Goal: Task Accomplishment & Management: Manage account settings

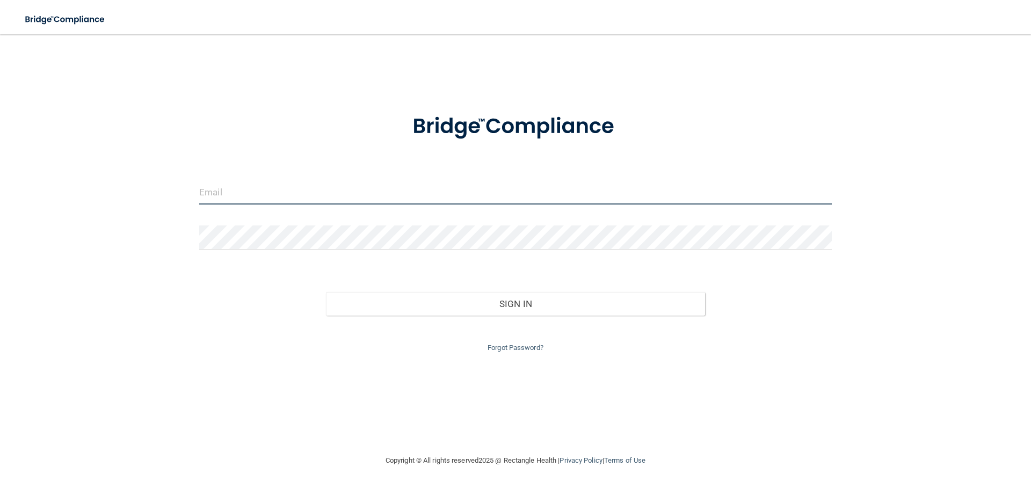
click at [540, 197] on input "email" at bounding box center [515, 192] width 632 height 24
type input "[PERSON_NAME][EMAIL_ADDRESS][DOMAIN_NAME]"
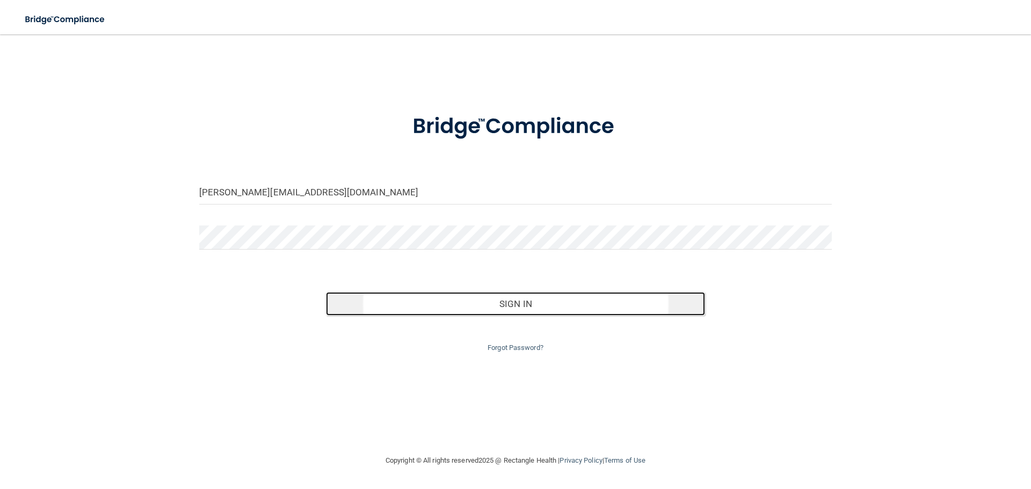
click at [521, 302] on button "Sign In" at bounding box center [516, 304] width 380 height 24
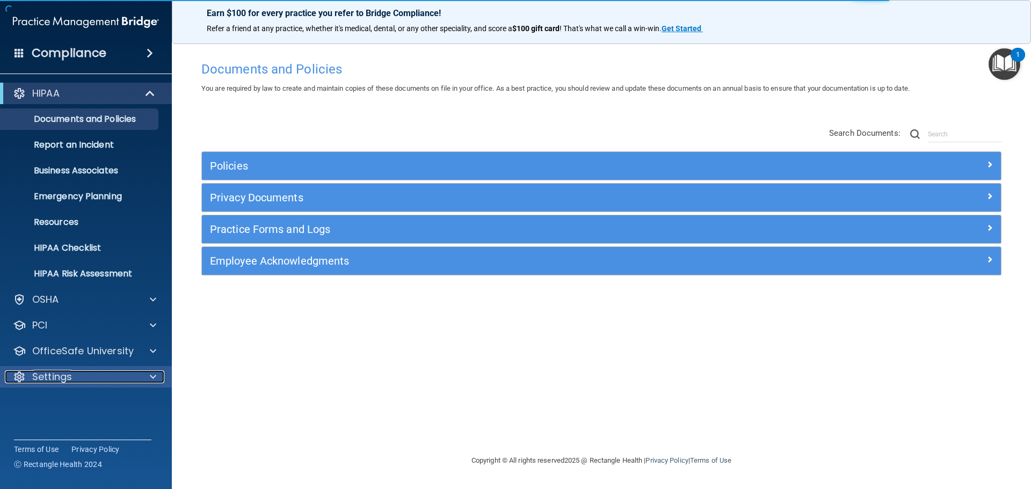
click at [47, 375] on p "Settings" at bounding box center [52, 376] width 40 height 13
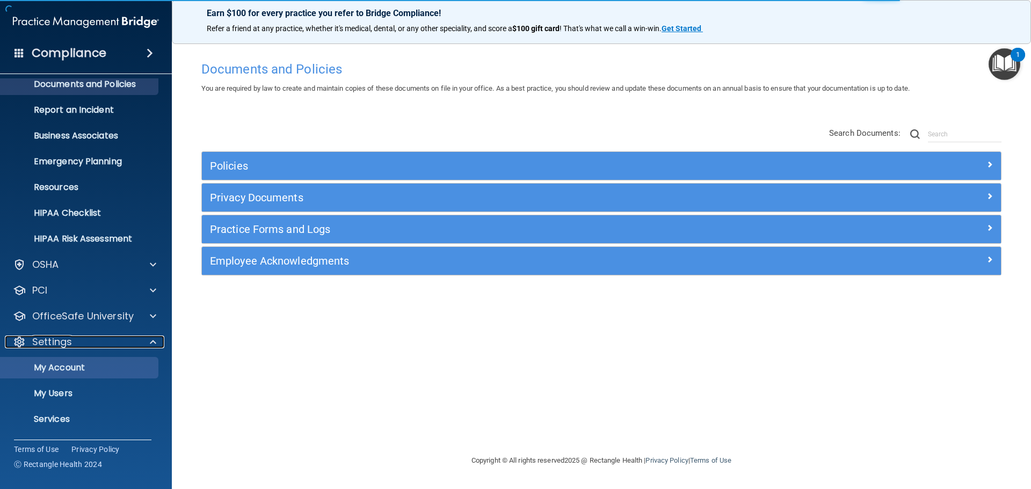
scroll to position [54, 0]
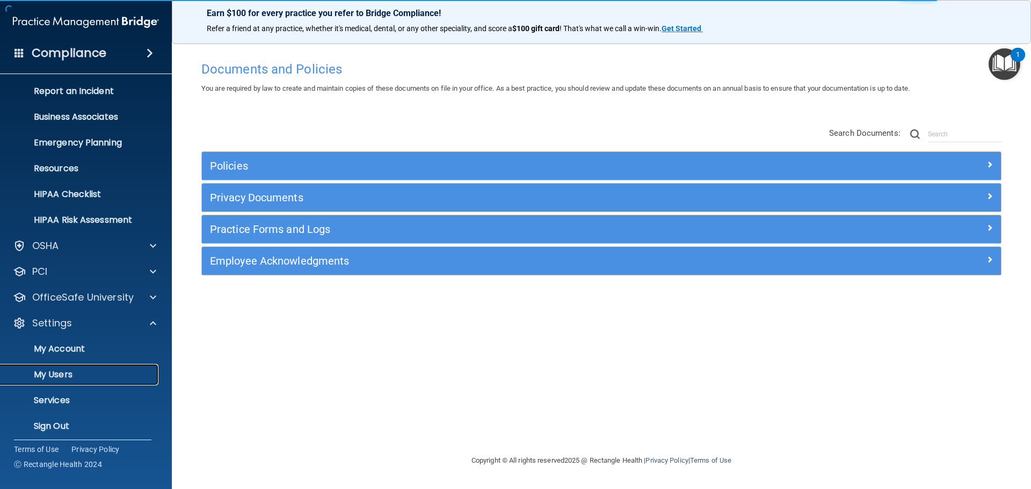
click at [58, 373] on p "My Users" at bounding box center [80, 374] width 147 height 11
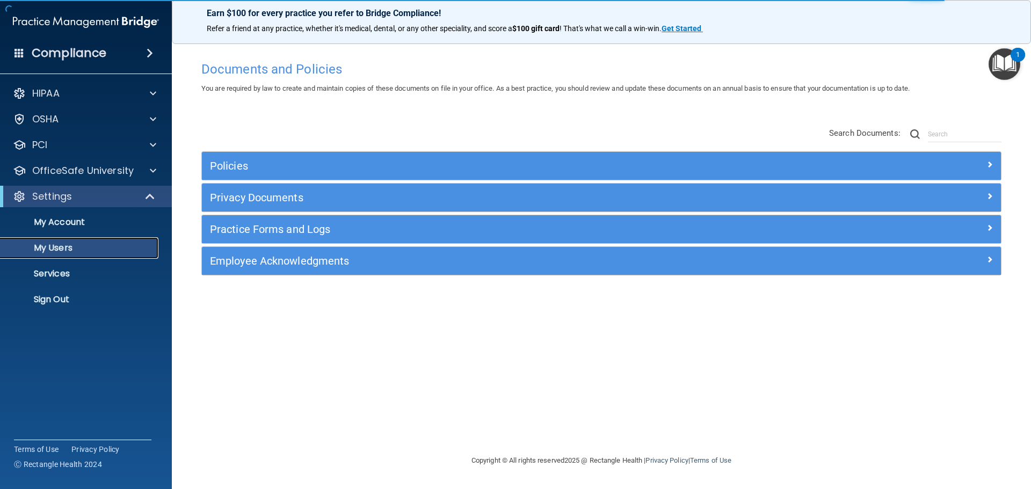
select select "20"
